Goal: Use online tool/utility: Utilize a website feature to perform a specific function

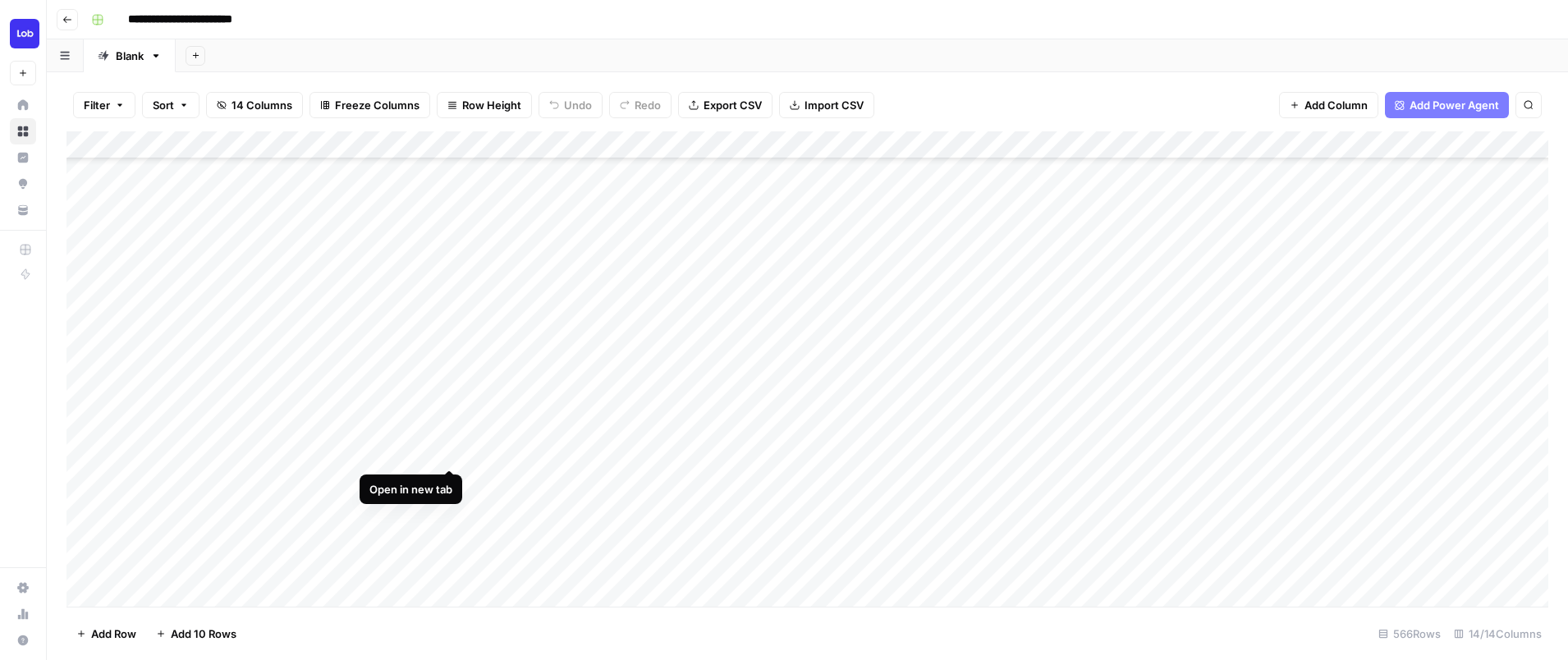
scroll to position [166, 0]
click at [996, 56] on div "Add Sheet" at bounding box center [872, 56] width 1392 height 33
click at [388, 390] on div "Add Column" at bounding box center [807, 369] width 1481 height 476
click at [535, 318] on div "Add Column" at bounding box center [807, 369] width 1481 height 476
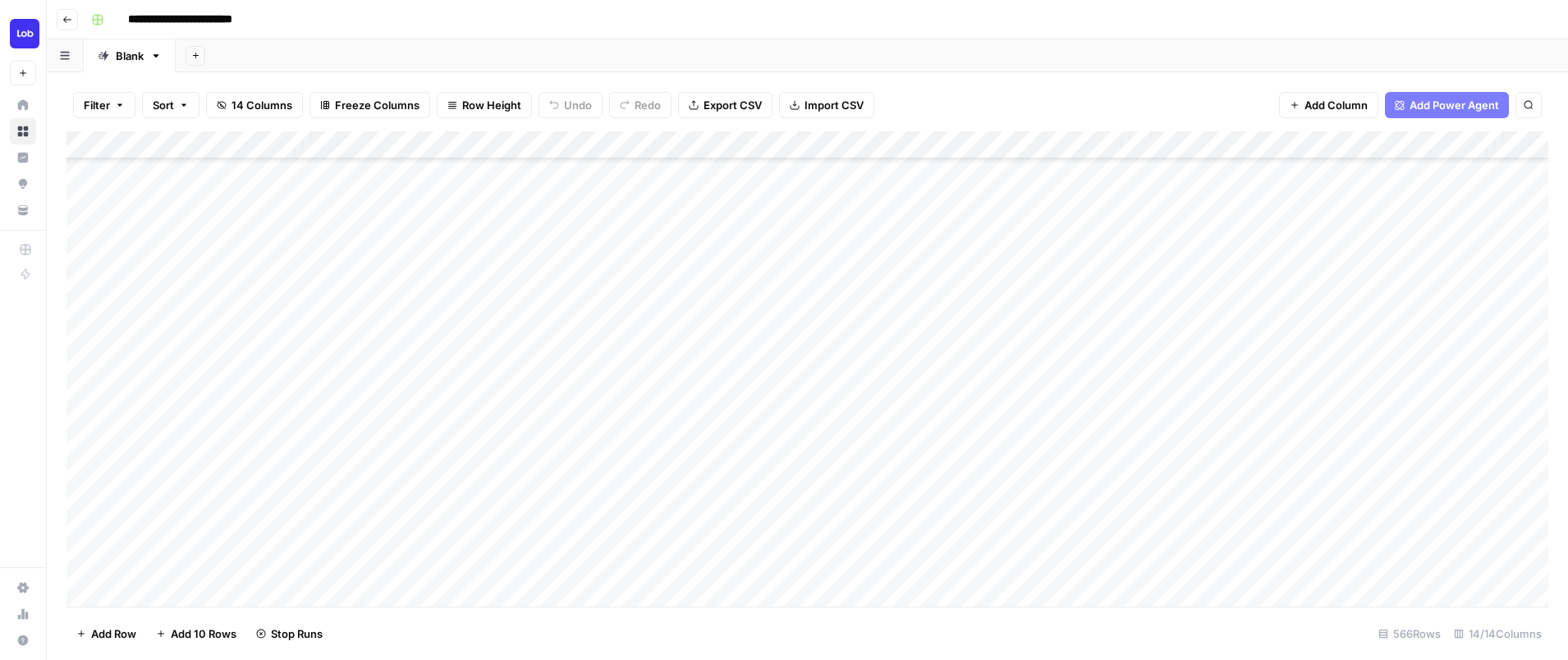
click at [536, 342] on div "Add Column" at bounding box center [807, 369] width 1481 height 476
click at [651, 308] on div "Add Column" at bounding box center [807, 369] width 1481 height 476
click at [1010, 110] on div "Filter Sort 14 Columns Freeze Columns Row Height Undo Redo Export CSV Import CS…" at bounding box center [807, 105] width 1481 height 53
